Goal: Transaction & Acquisition: Purchase product/service

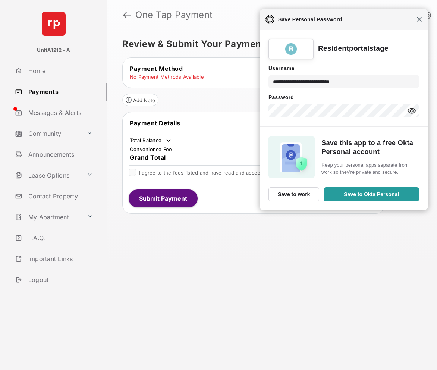
click at [421, 20] on span "Close" at bounding box center [419, 19] width 6 height 6
